Goal: Task Accomplishment & Management: Use online tool/utility

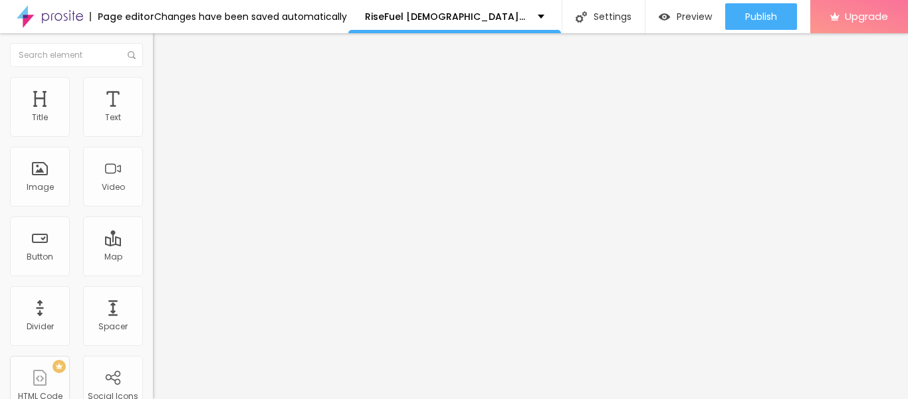
click at [158, 193] on icon "button" at bounding box center [162, 189] width 8 height 8
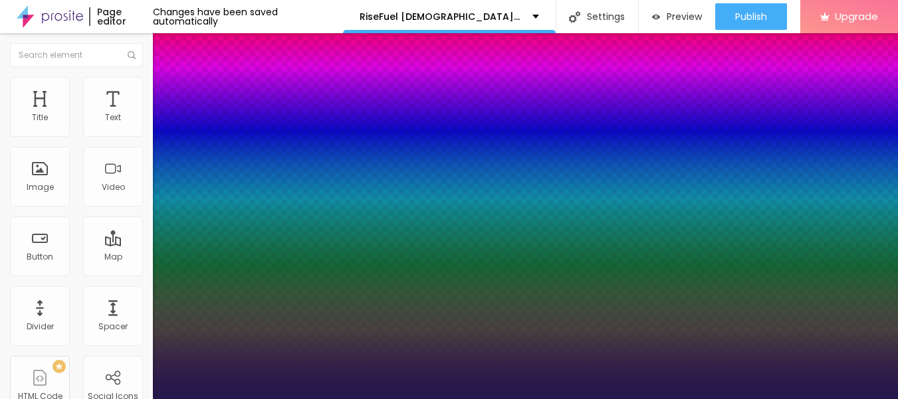
type input "1"
type input "14"
type input "1"
type input "43"
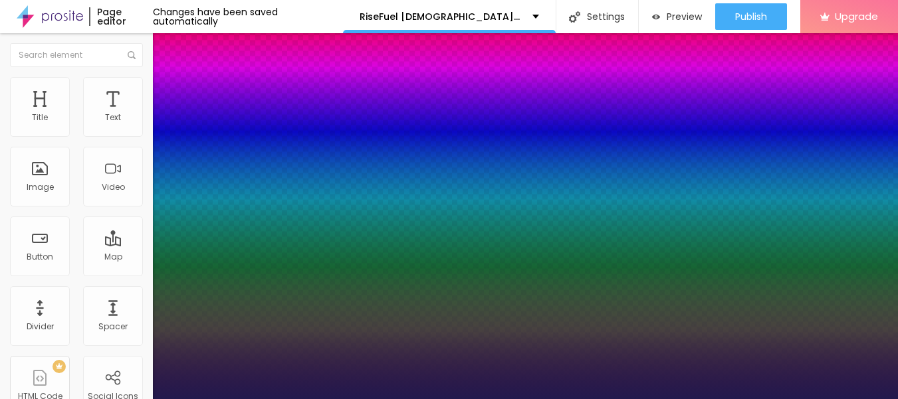
type input "43"
type input "1"
type input "47"
type input "1"
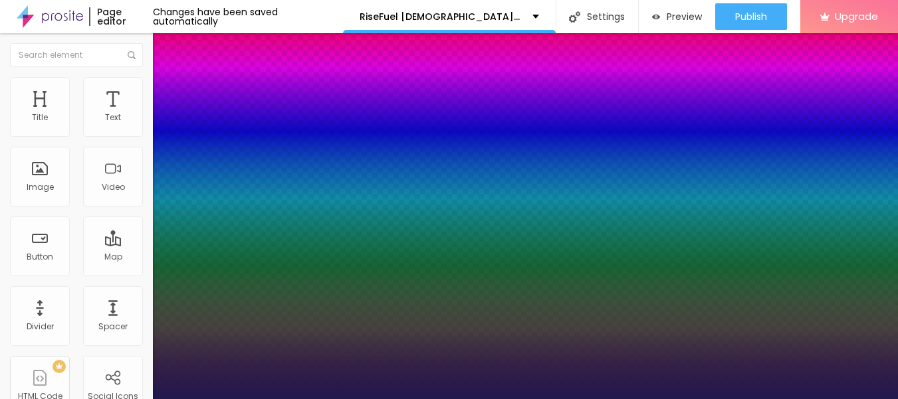
type input "53"
type input "1"
type input "57"
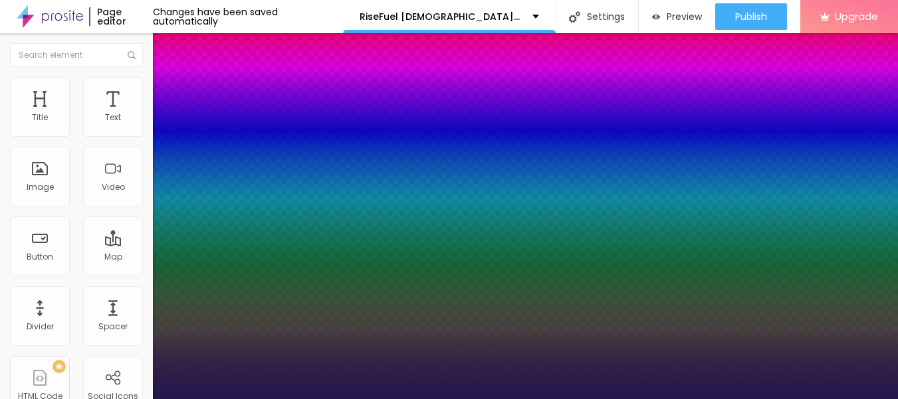
type input "1"
type input "62"
type input "1"
type input "66"
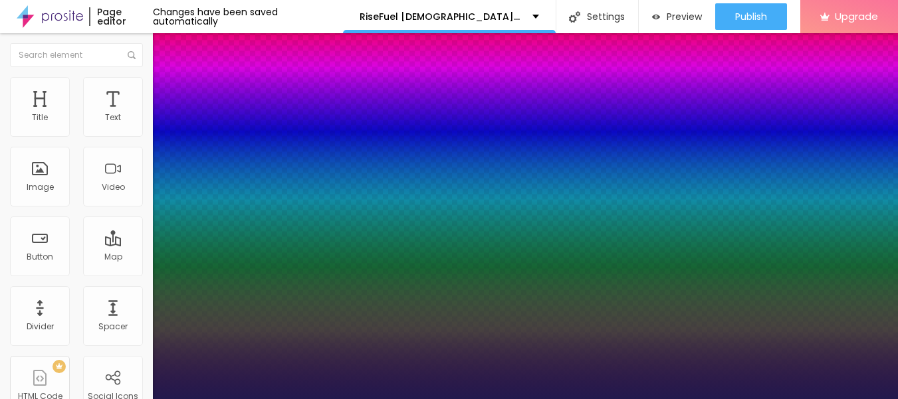
type input "66"
type input "1"
type input "68"
type input "1"
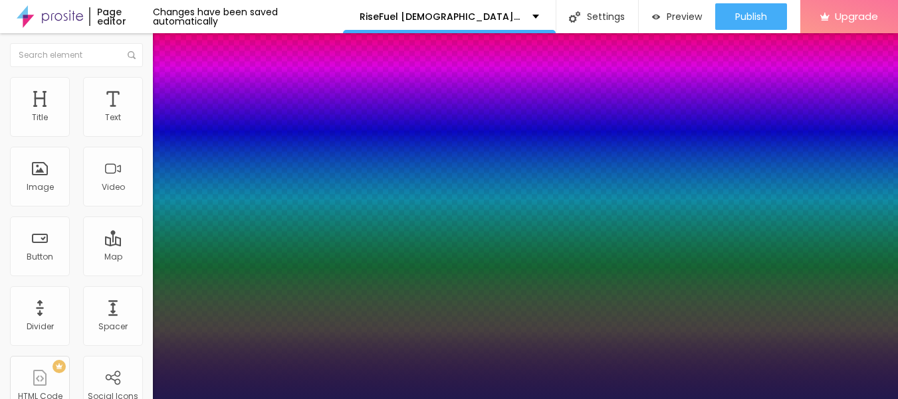
type input "67"
type input "1"
type input "65"
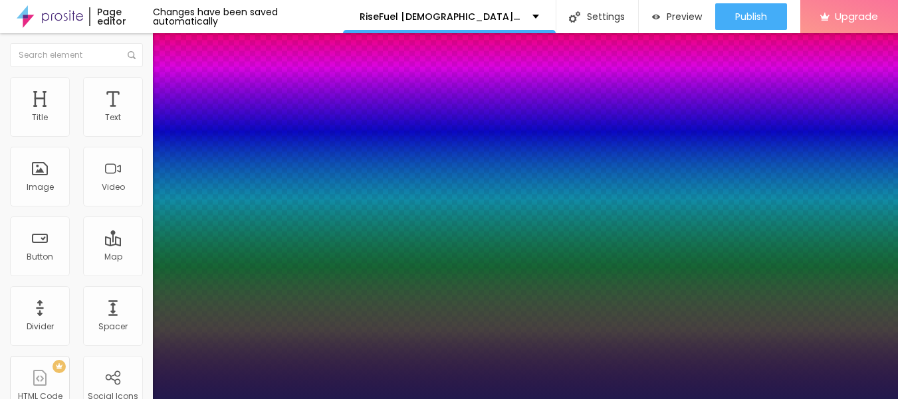
type input "1"
type input "64"
type input "1"
type input "62"
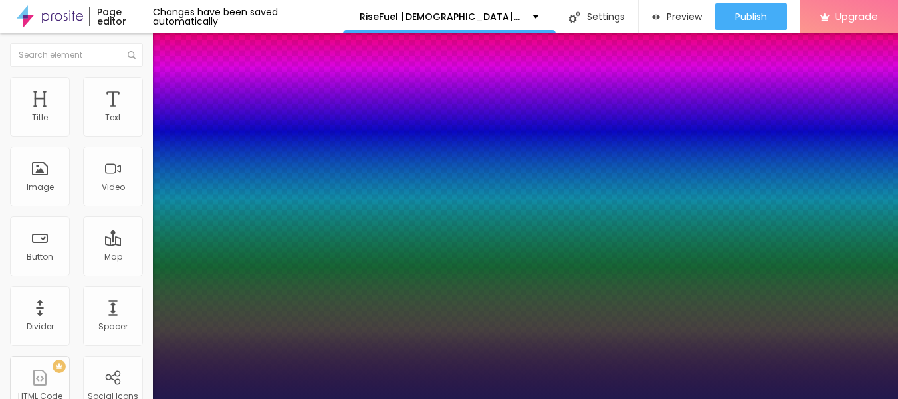
type input "62"
type input "1"
type input "60"
type input "1"
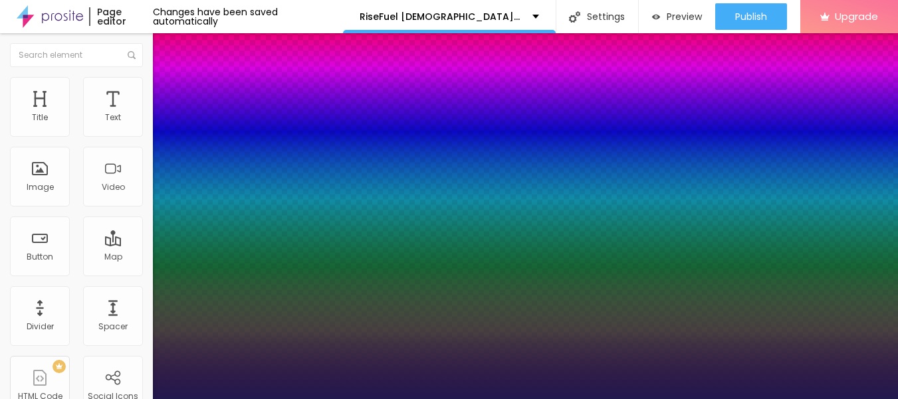
type input "57"
type input "1"
type input "56"
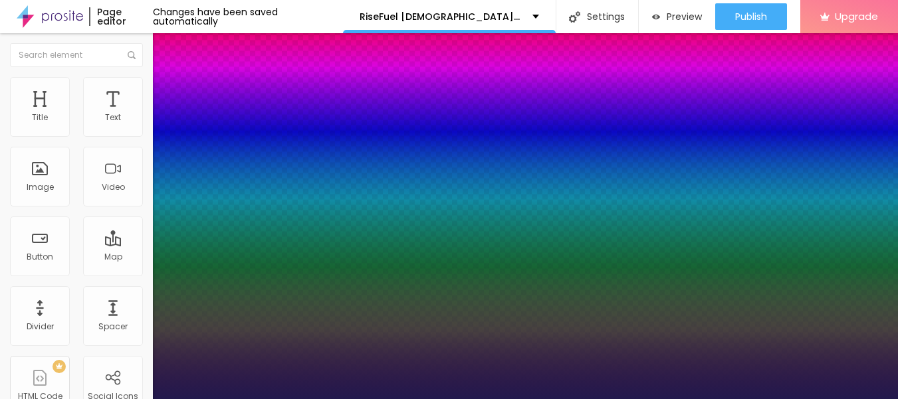
type input "1"
type input "55"
type input "1"
type input "53"
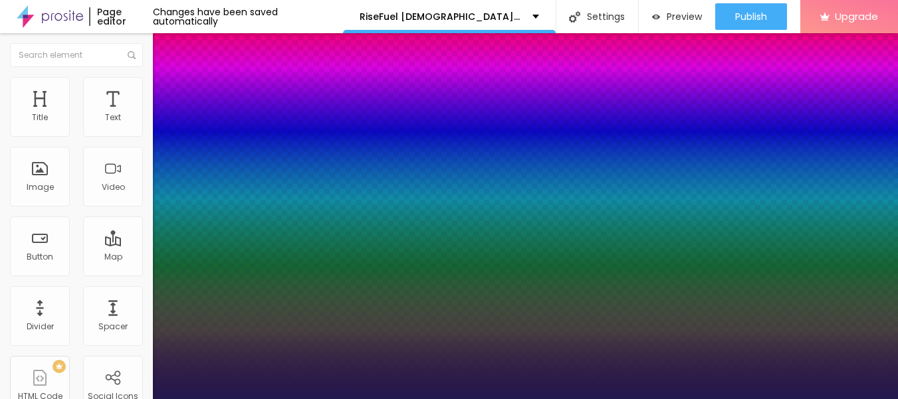
type input "53"
type input "1"
type input "50"
type input "1"
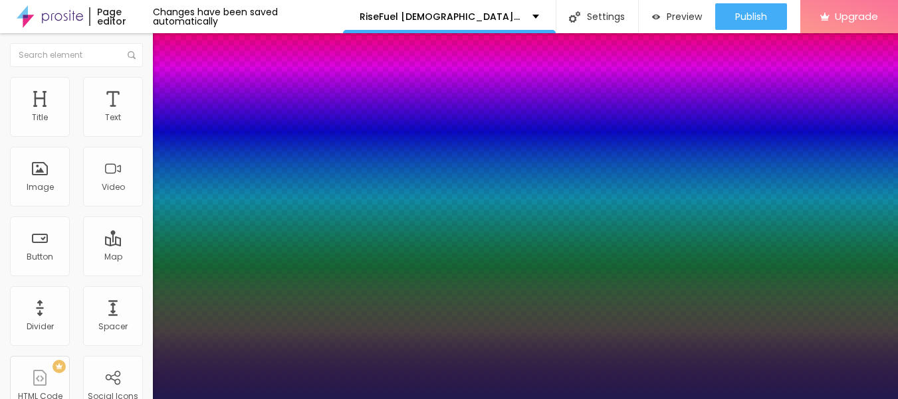
type input "45"
type input "1"
type input "46"
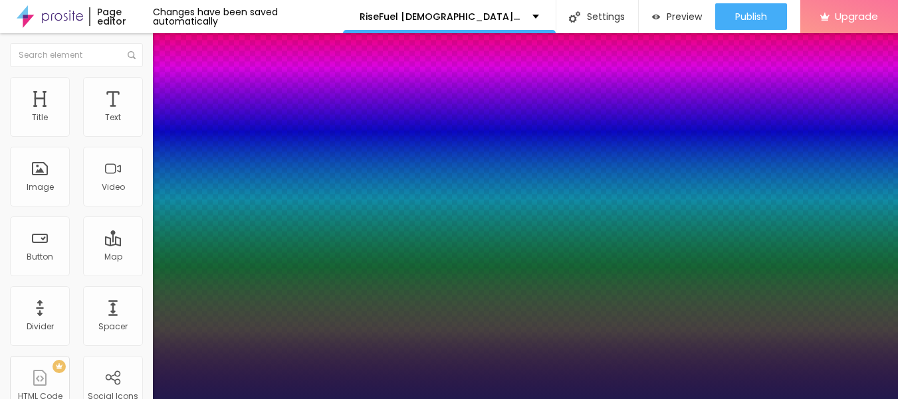
type input "1"
type input "47"
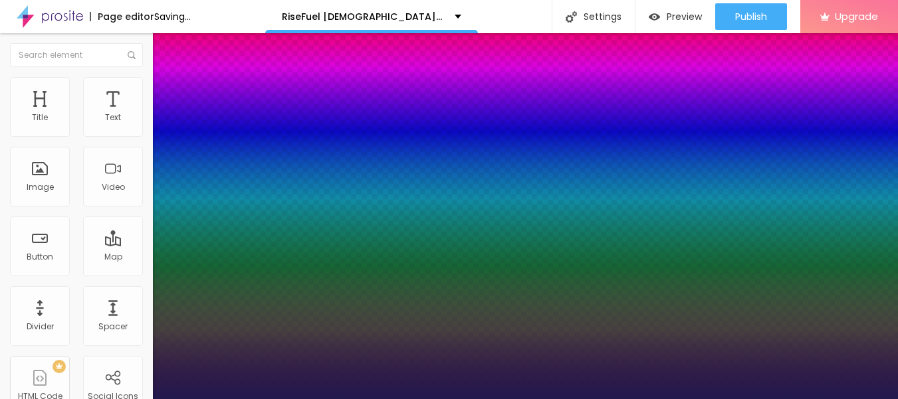
type input "1"
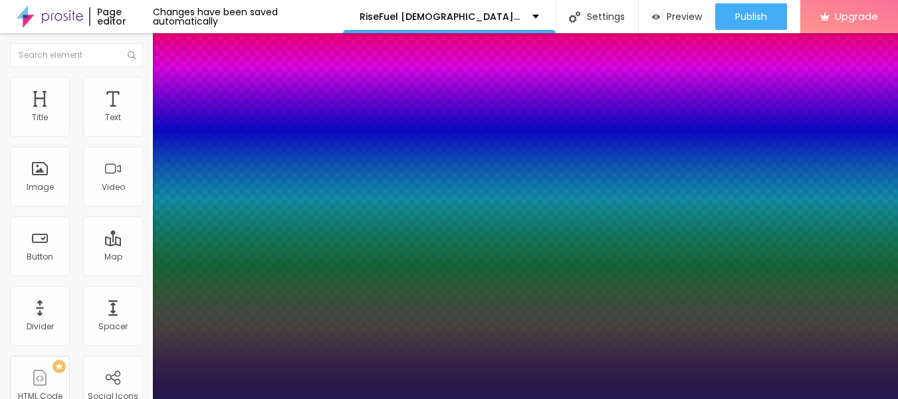
type input "46"
type input "1"
type input "45"
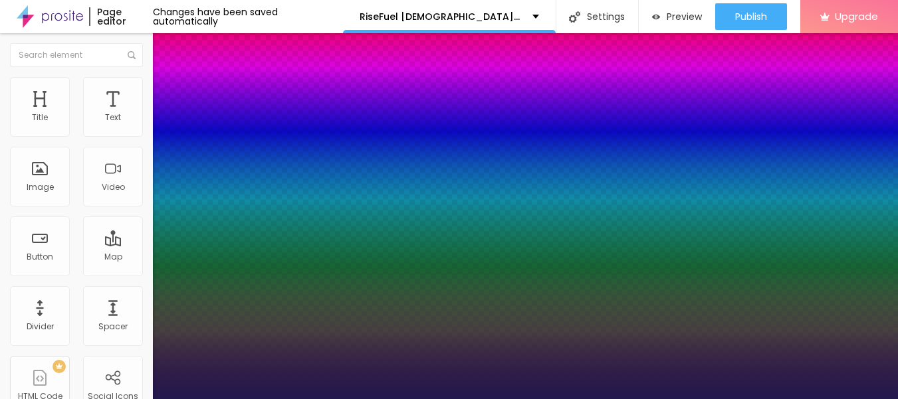
type input "1"
type input "46"
type input "1"
type input "47"
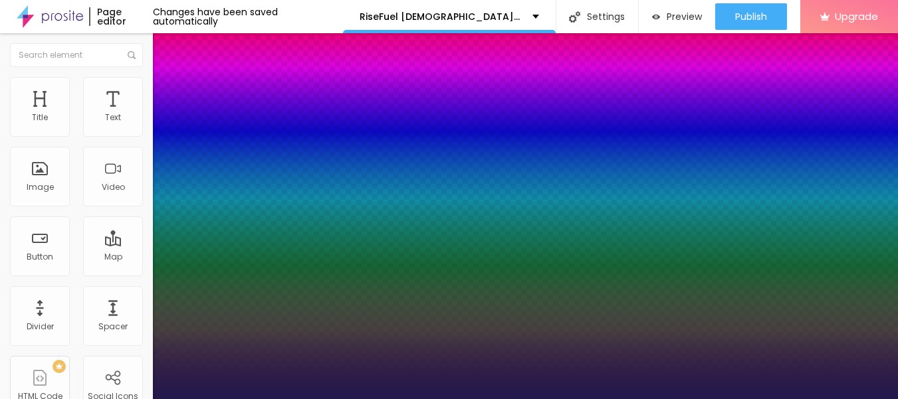
type input "47"
type input "1"
type input "49"
type input "1"
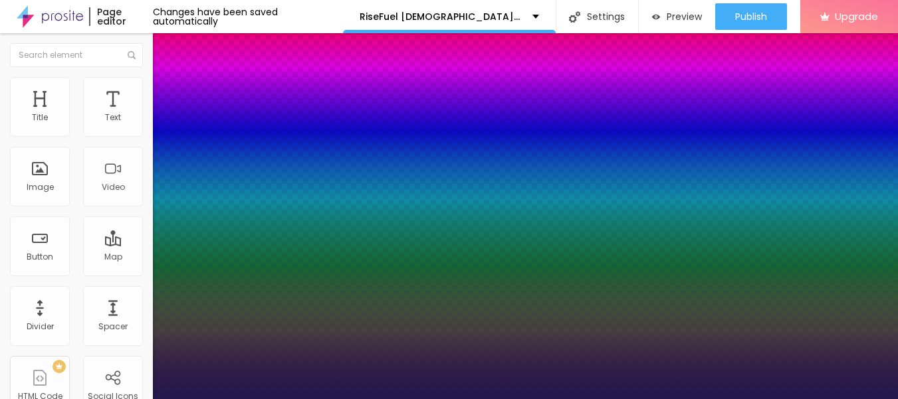
type input "50"
type input "1"
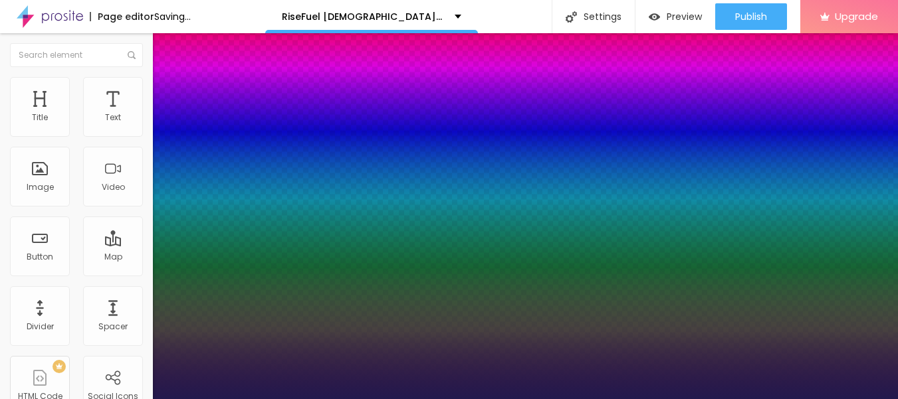
drag, startPoint x: 177, startPoint y: 373, endPoint x: 214, endPoint y: 380, distance: 37.8
type input "50"
type input "1"
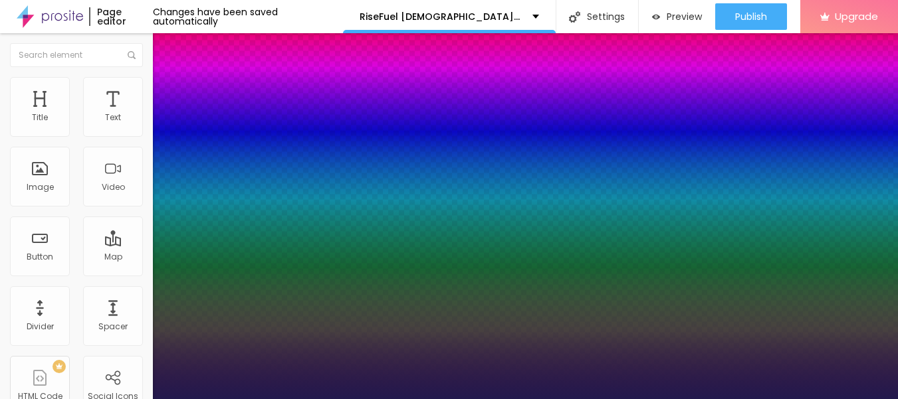
click at [404, 399] on div at bounding box center [449, 399] width 898 height 0
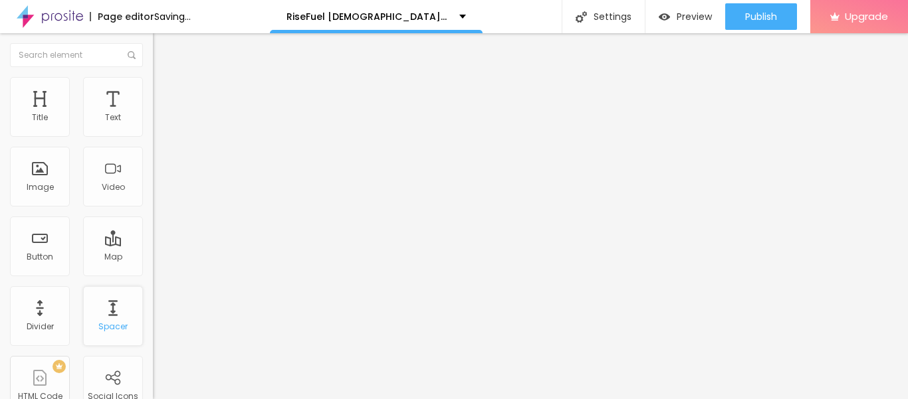
click at [104, 330] on div "Spacer" at bounding box center [112, 326] width 29 height 9
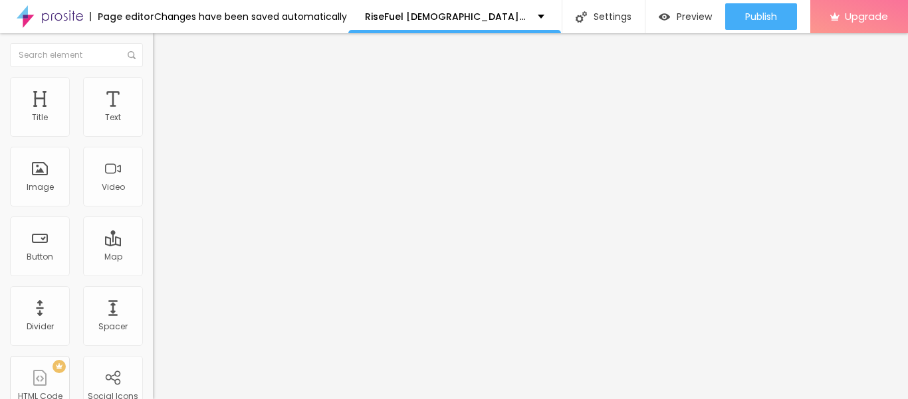
click at [159, 122] on icon "button" at bounding box center [161, 119] width 5 height 5
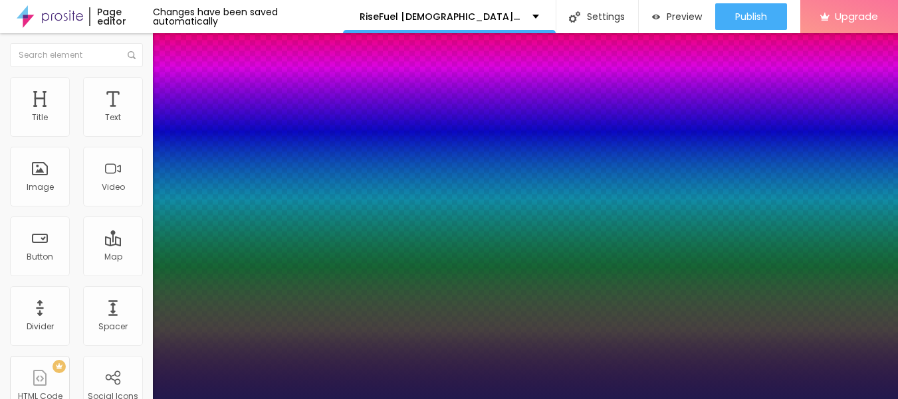
type input "1"
type input "14"
type input "1"
type input "15"
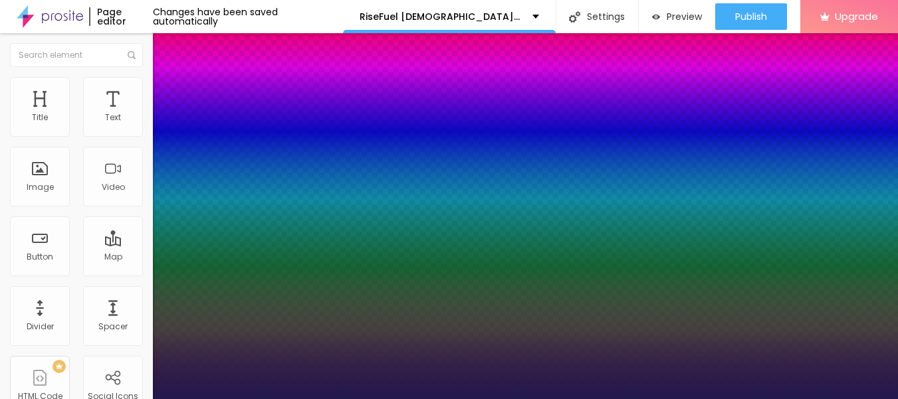
type input "15"
type input "1"
type input "17"
type input "1"
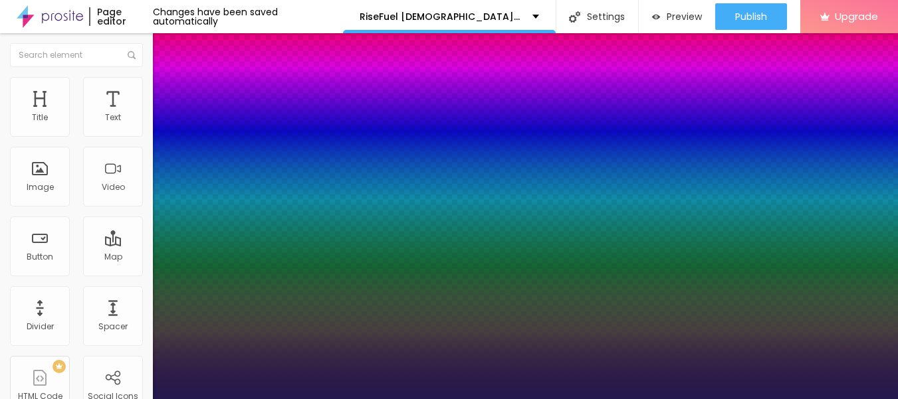
type input "18"
type input "1"
type input "24"
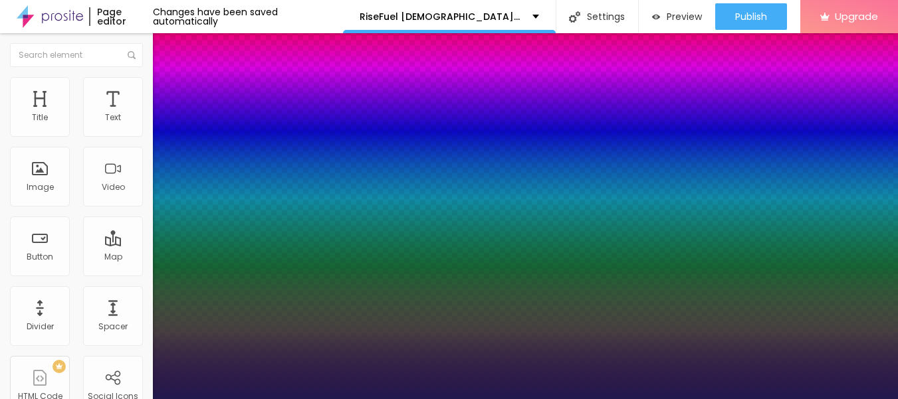
type input "1"
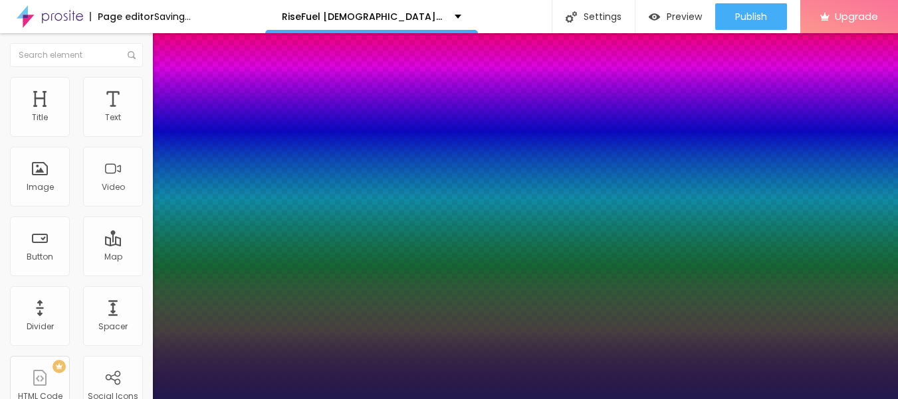
type input "25"
type input "1"
type input "24"
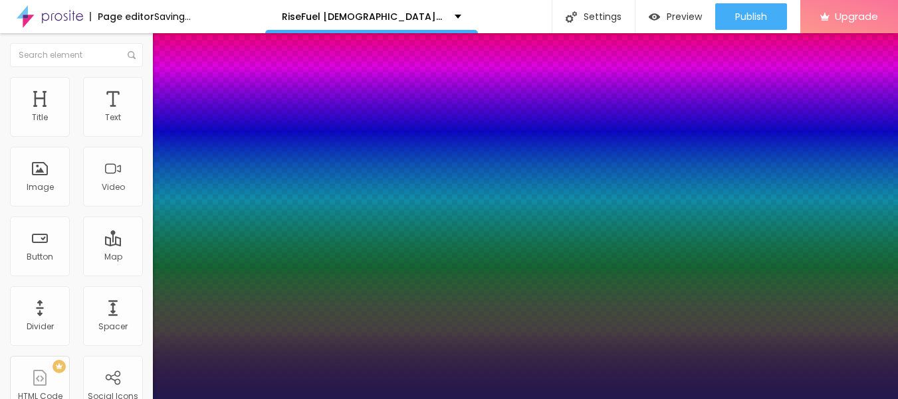
type input "1"
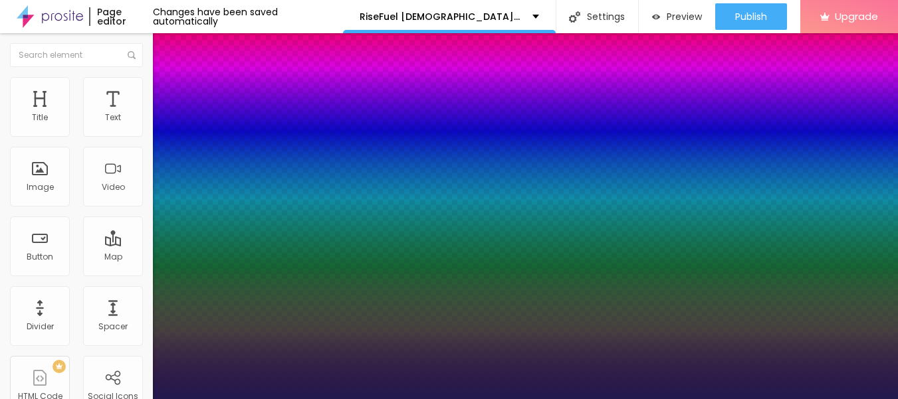
type input "23"
type input "1"
type input "22"
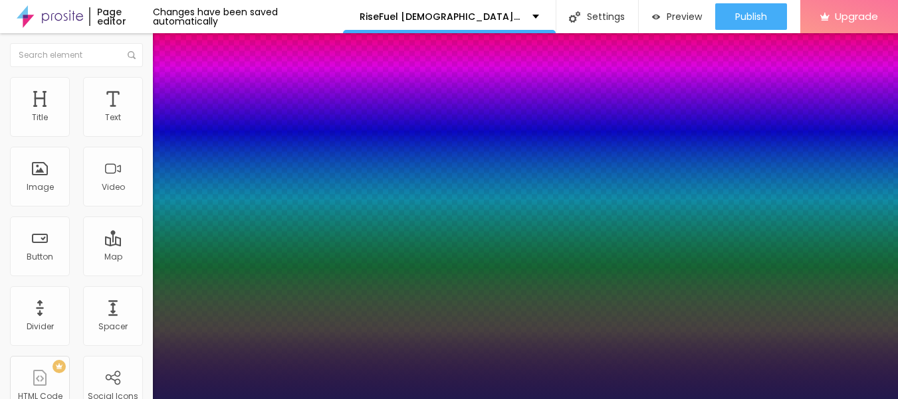
type input "1"
type input "21"
type input "1"
type input "22"
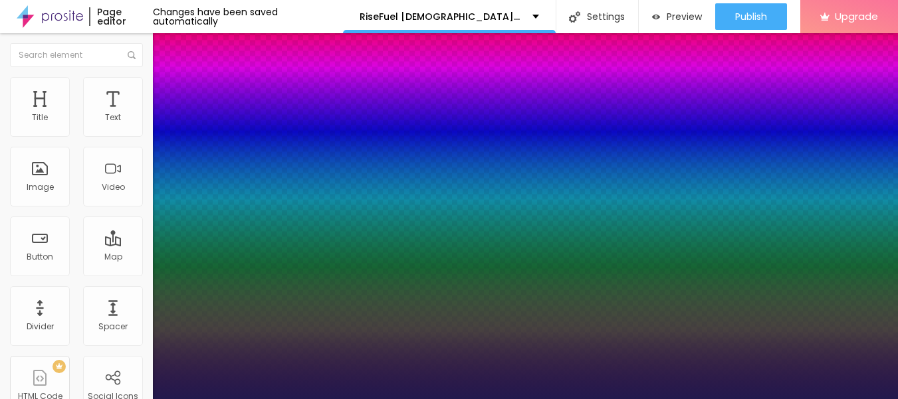
type input "22"
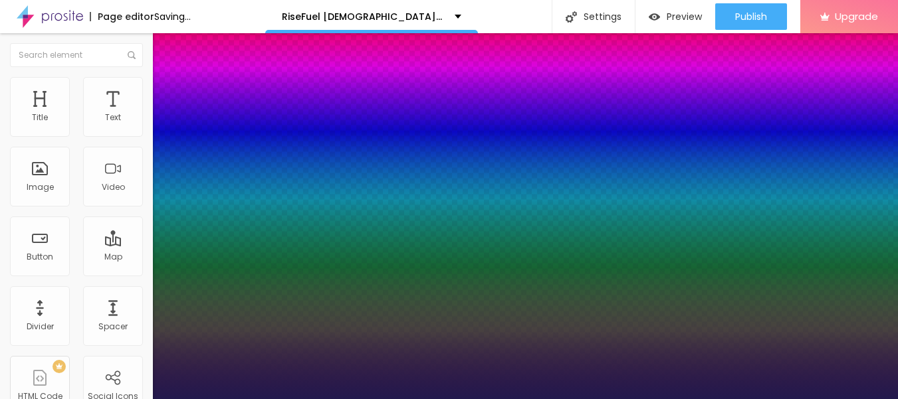
type input "1"
drag, startPoint x: 177, startPoint y: 228, endPoint x: 185, endPoint y: 231, distance: 9.0
type input "22"
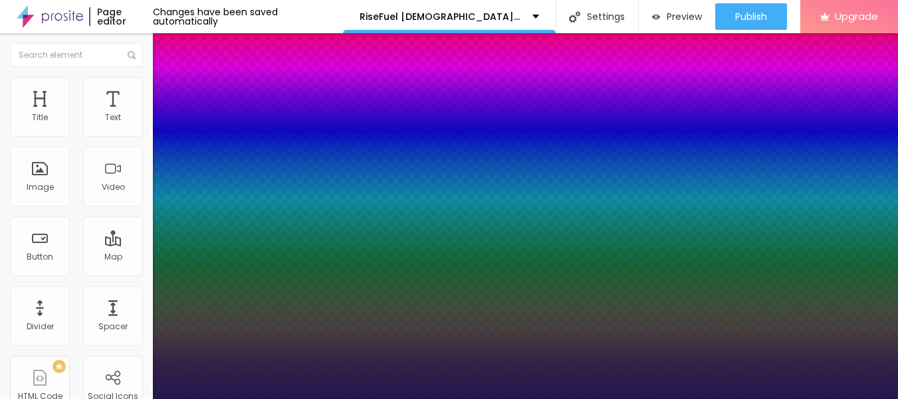
click at [450, 399] on div at bounding box center [449, 399] width 898 height 0
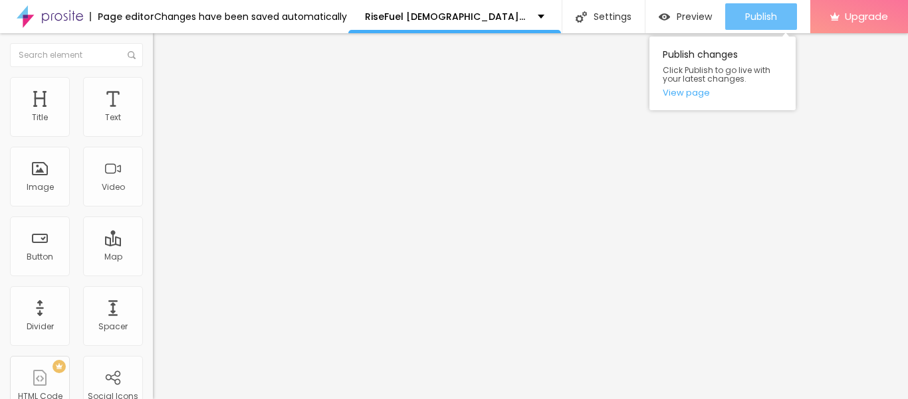
click at [765, 15] on span "Publish" at bounding box center [761, 16] width 32 height 11
click at [748, 15] on span "Publish" at bounding box center [761, 16] width 32 height 11
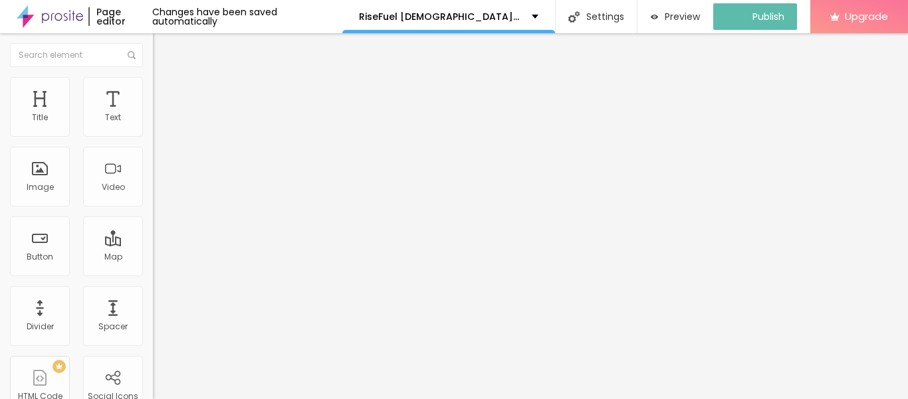
click at [163, 52] on div "Edit Text" at bounding box center [193, 48] width 60 height 11
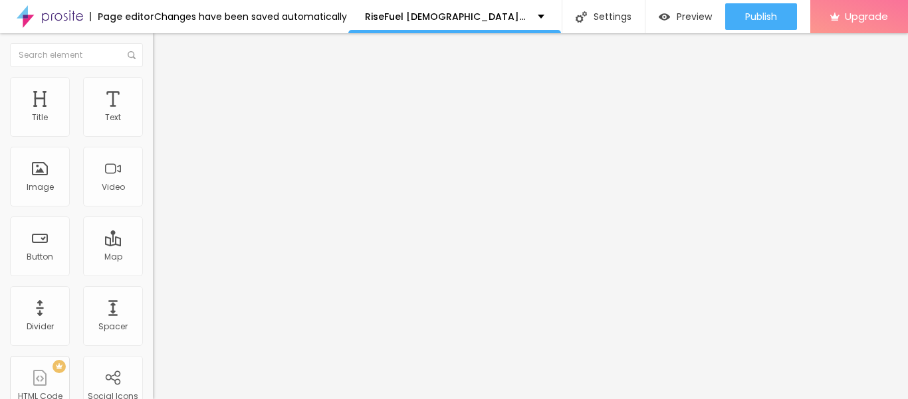
click at [51, 18] on img at bounding box center [50, 16] width 66 height 33
